Goal: Communication & Community: Ask a question

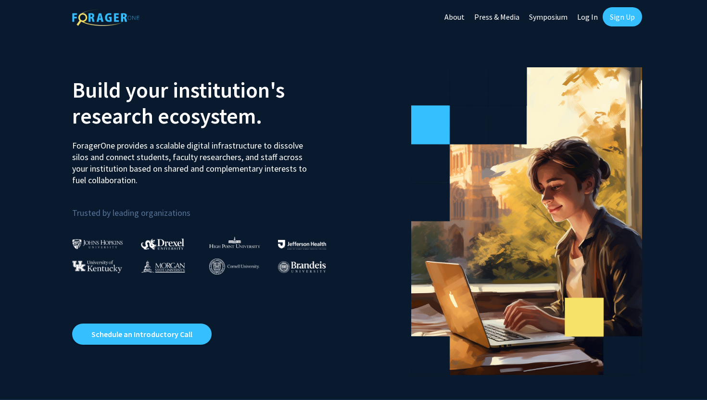
click at [615, 22] on link "Sign Up" at bounding box center [622, 16] width 39 height 19
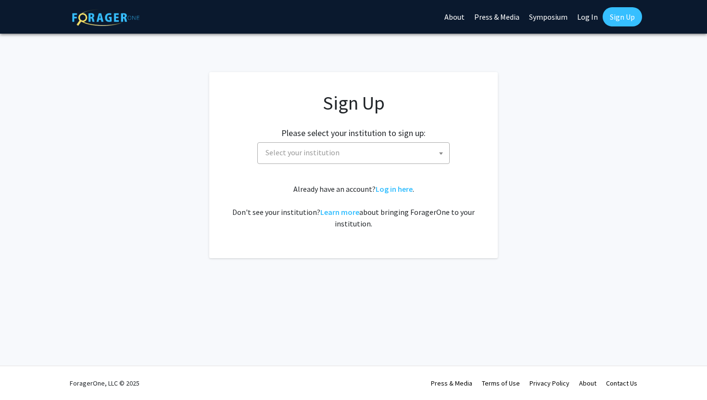
click at [355, 144] on span "Select your institution" at bounding box center [356, 153] width 188 height 20
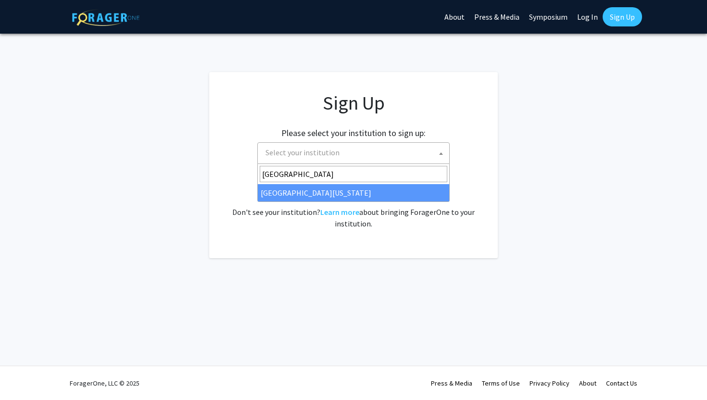
type input "[GEOGRAPHIC_DATA]"
select select "33"
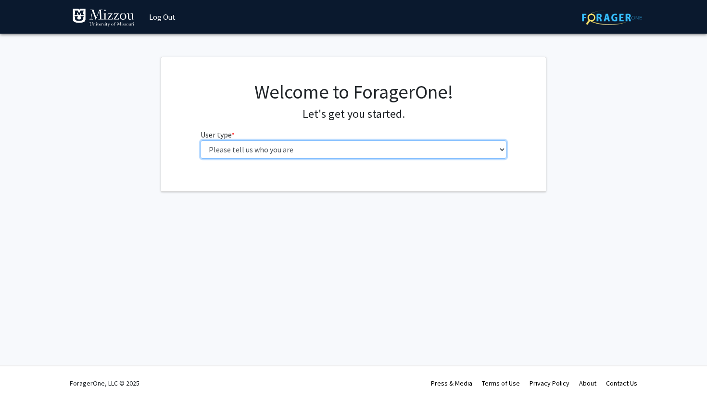
click at [290, 149] on select "Please tell us who you are Undergraduate Student Master's Student Doctoral Cand…" at bounding box center [354, 149] width 306 height 18
select select "1: undergrad"
click at [201, 140] on select "Please tell us who you are Undergraduate Student Master's Student Doctoral Cand…" at bounding box center [354, 149] width 306 height 18
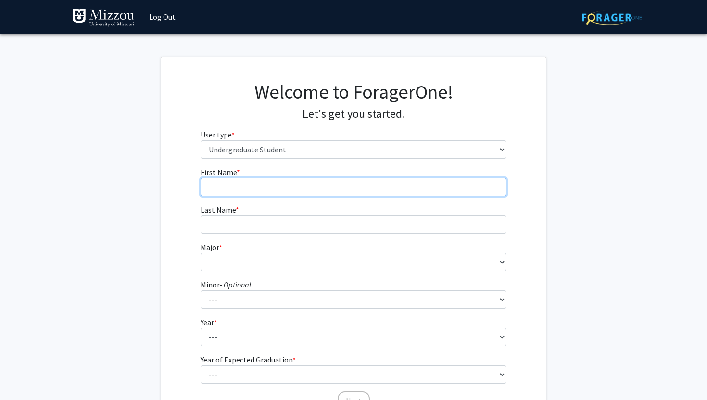
click at [243, 189] on input "First Name * required" at bounding box center [354, 187] width 306 height 18
type input "Abby"
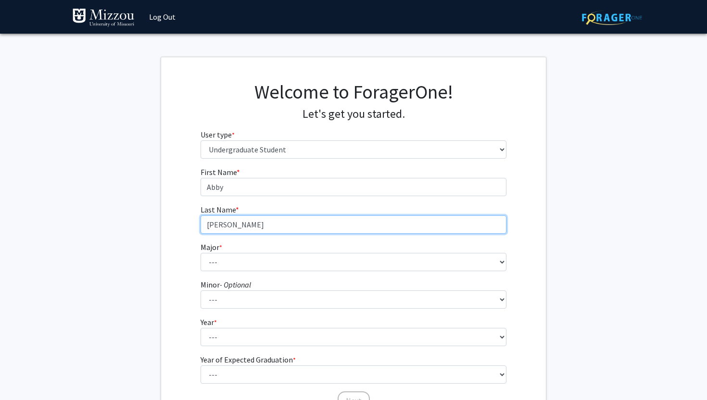
type input "[PERSON_NAME]"
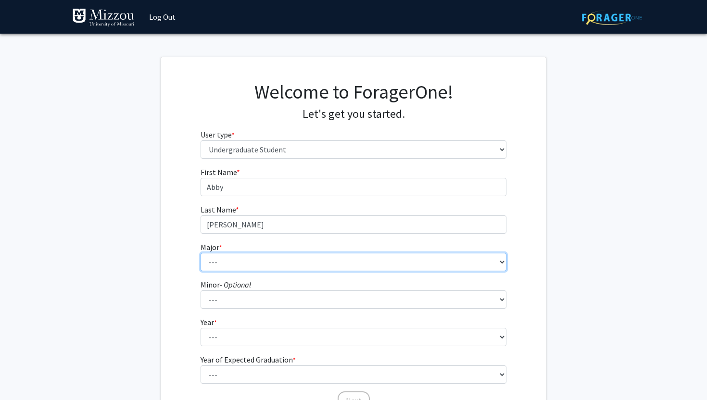
click at [289, 261] on select "--- Agribusiness Management Agricultural Education Agricultural Education: Comm…" at bounding box center [354, 262] width 306 height 18
select select "135: 2628"
click at [201, 253] on select "--- Agribusiness Management Agricultural Education Agricultural Education: Comm…" at bounding box center [354, 262] width 306 height 18
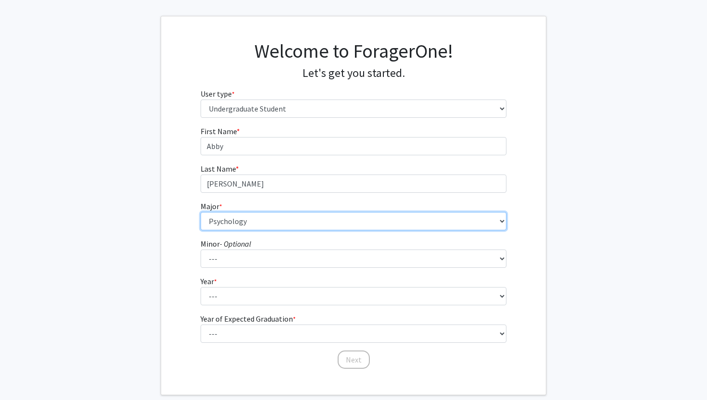
scroll to position [57, 0]
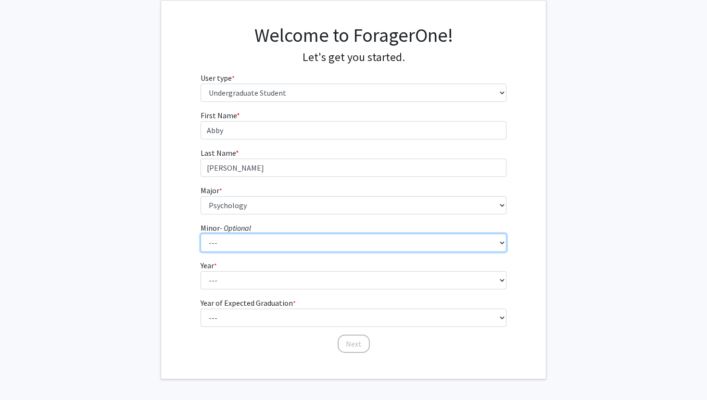
click at [248, 248] on select "--- Accountancy Aerospace Engineering Aerospace Studies Agribusiness Management…" at bounding box center [354, 243] width 306 height 18
click at [201, 234] on select "--- Accountancy Aerospace Engineering Aerospace Studies Agribusiness Management…" at bounding box center [354, 243] width 306 height 18
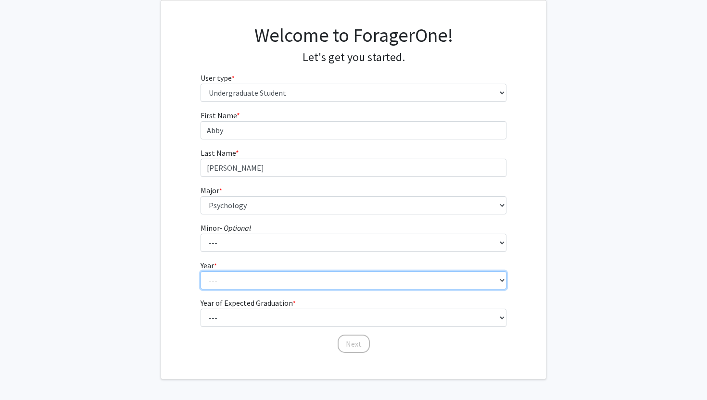
click at [252, 283] on select "--- First-year Sophomore Junior Senior Postbaccalaureate Certificate" at bounding box center [354, 280] width 306 height 18
select select "3: junior"
click at [201, 271] on select "--- First-year Sophomore Junior Senior Postbaccalaureate Certificate" at bounding box center [354, 280] width 306 height 18
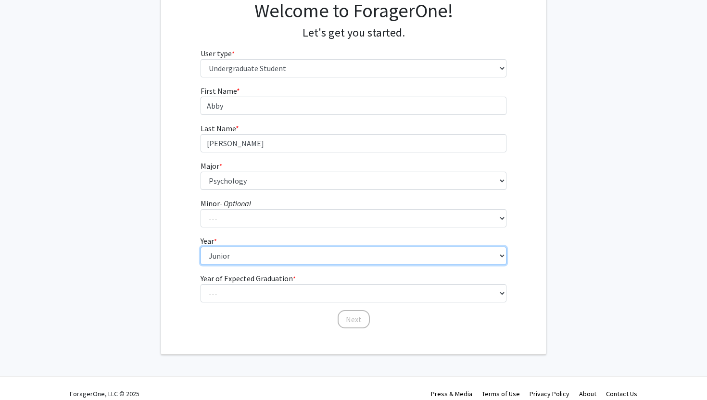
scroll to position [88, 0]
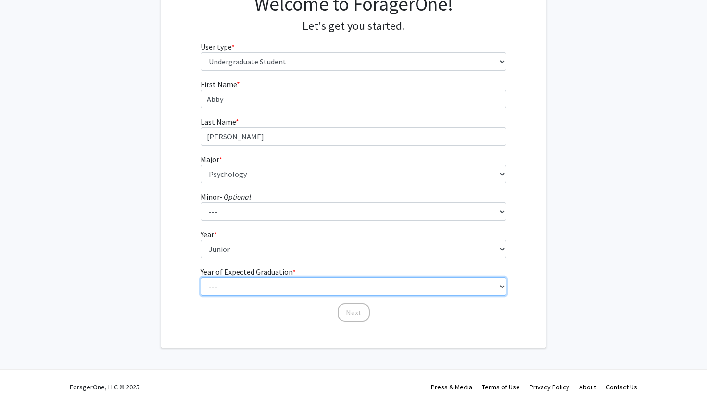
click at [253, 287] on select "--- 2025 2026 2027 2028 2029 2030 2031 2032 2033 2034" at bounding box center [354, 286] width 306 height 18
select select "3: 2027"
click at [201, 277] on select "--- 2025 2026 2027 2028 2029 2030 2031 2032 2033 2034" at bounding box center [354, 286] width 306 height 18
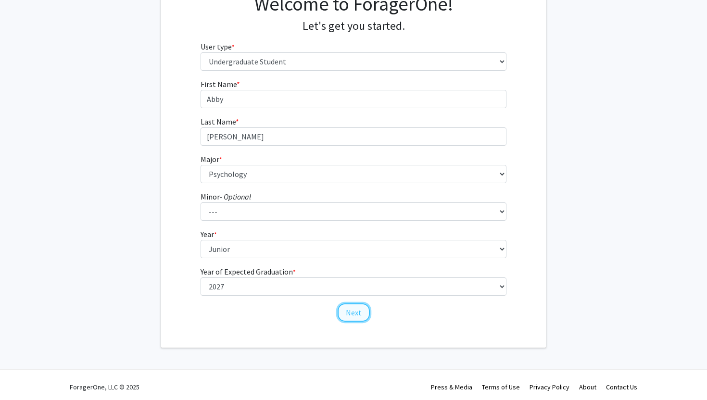
click at [358, 308] on button "Next" at bounding box center [354, 312] width 32 height 18
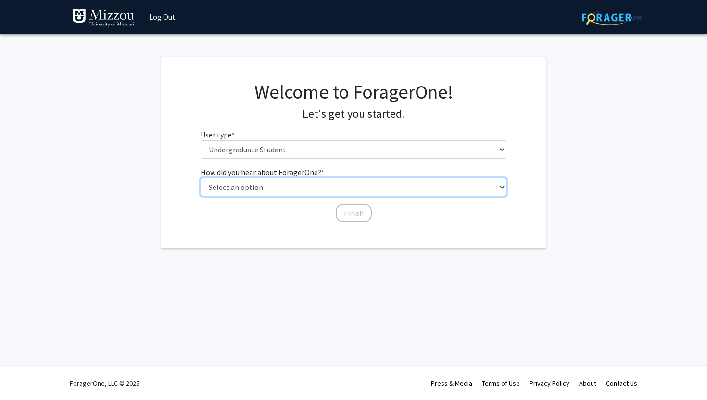
click at [320, 186] on select "Select an option Peer/student recommendation Faculty/staff recommendation Unive…" at bounding box center [354, 187] width 306 height 18
select select "2: faculty_recommendation"
click at [201, 178] on select "Select an option Peer/student recommendation Faculty/staff recommendation Unive…" at bounding box center [354, 187] width 306 height 18
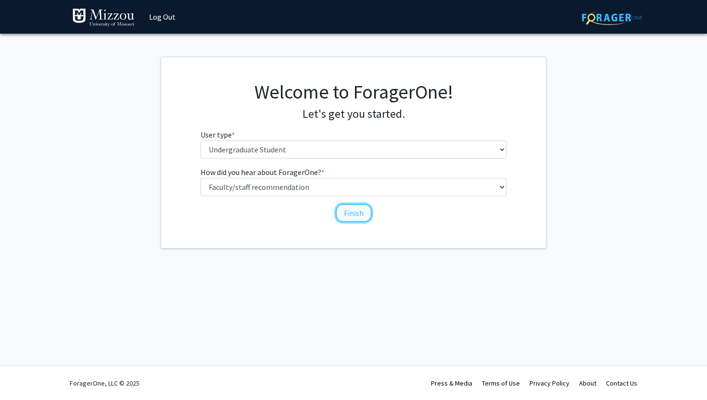
click at [353, 213] on button "Finish" at bounding box center [354, 213] width 36 height 18
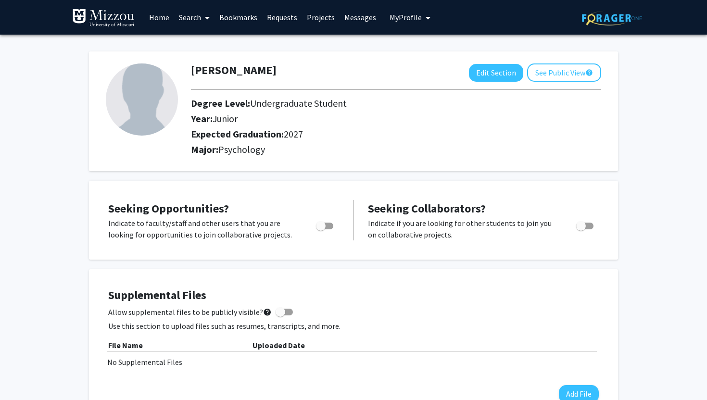
click at [189, 19] on link "Search" at bounding box center [194, 17] width 40 height 34
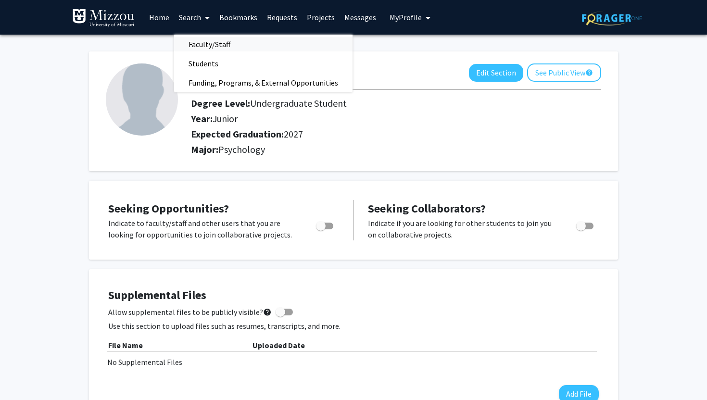
click at [198, 43] on span "Faculty/Staff" at bounding box center [209, 44] width 71 height 19
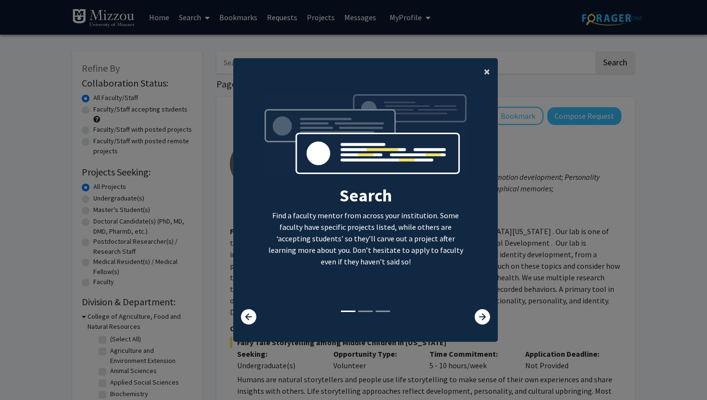
click at [481, 76] on button "×" at bounding box center [487, 71] width 22 height 27
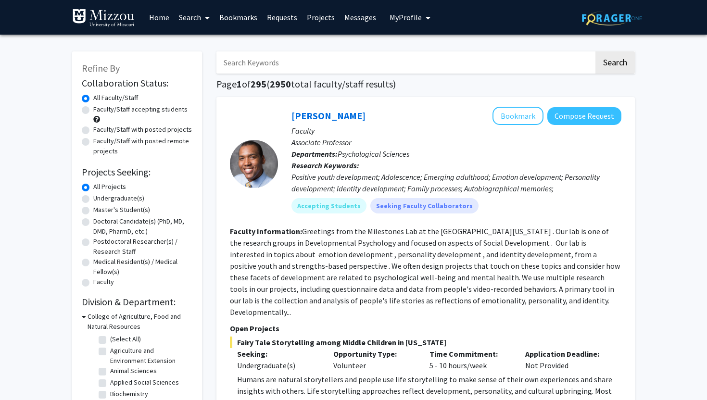
click at [318, 59] on input "Search Keywords" at bounding box center [404, 62] width 377 height 22
type input "[PERSON_NAME]"
click at [603, 60] on button "Search" at bounding box center [614, 62] width 39 height 22
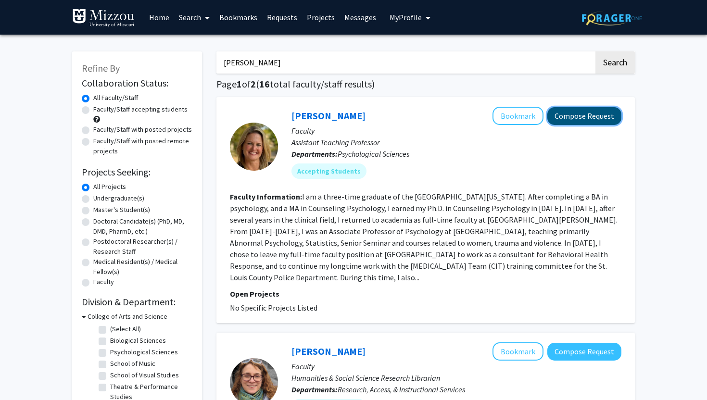
click at [596, 117] on button "Compose Request" at bounding box center [584, 116] width 74 height 18
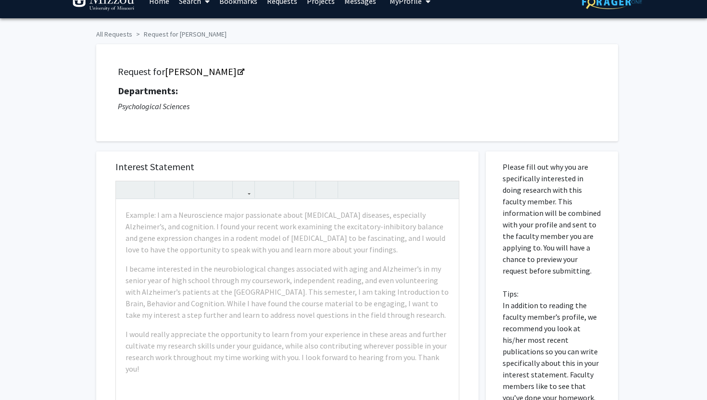
scroll to position [17, 0]
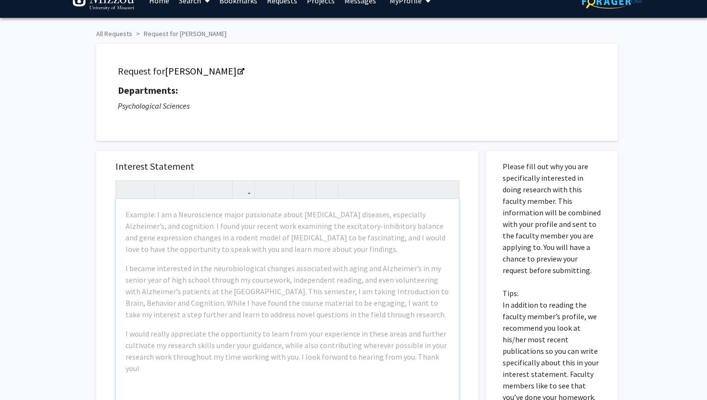
click at [133, 203] on div "Example: I am a Neuroscience major passionate about [MEDICAL_DATA] diseases, es…" at bounding box center [287, 309] width 343 height 220
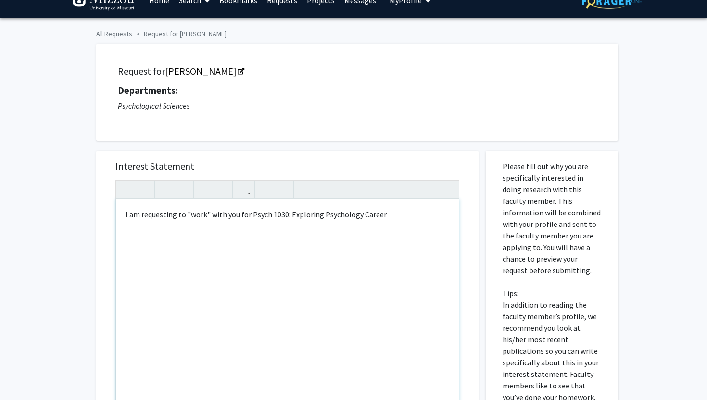
type textarea "I am requesting to "work" with you for Psych 1030: Exploring Psychology Careers"
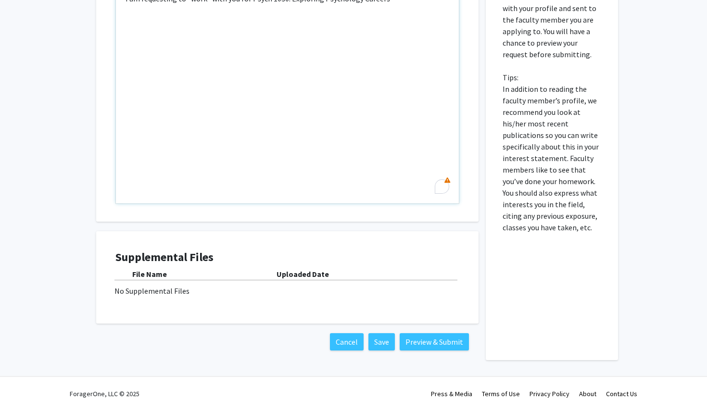
scroll to position [243, 0]
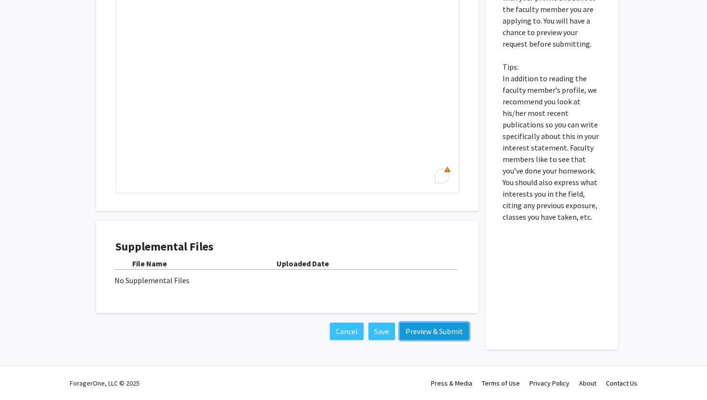
click at [413, 333] on button "Preview & Submit" at bounding box center [434, 331] width 69 height 17
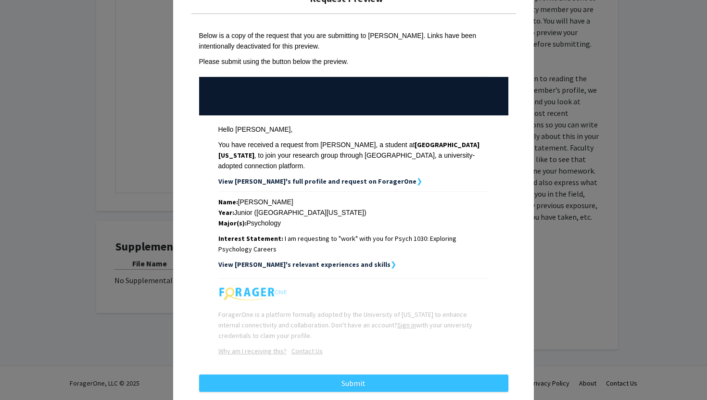
scroll to position [47, 0]
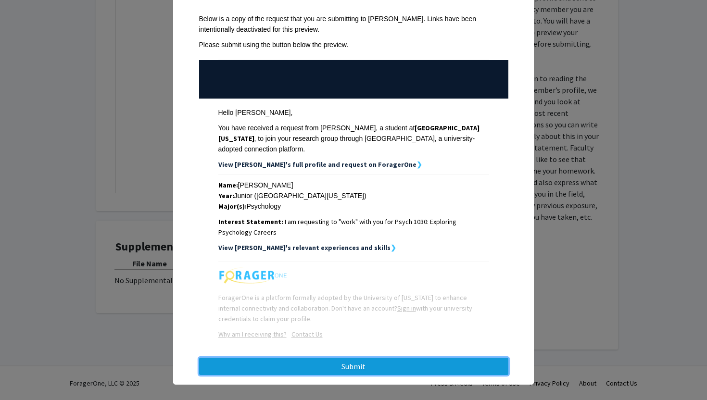
click at [360, 358] on button "Submit" at bounding box center [353, 366] width 309 height 17
